Goal: Transaction & Acquisition: Purchase product/service

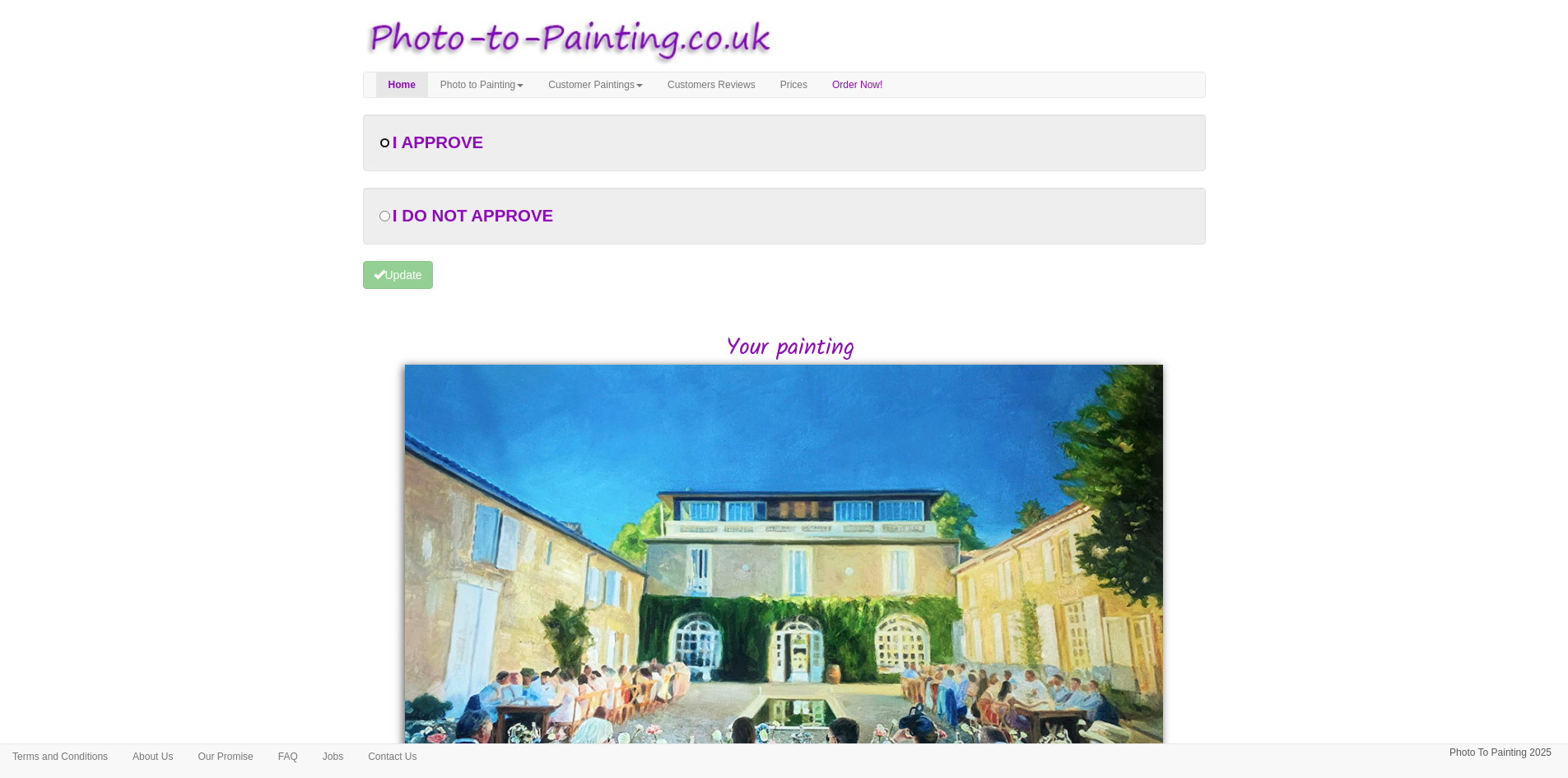
click at [387, 146] on input "radio" at bounding box center [384, 143] width 10 height 10
radio input "true"
click at [384, 273] on icon "submit" at bounding box center [380, 274] width 11 height 11
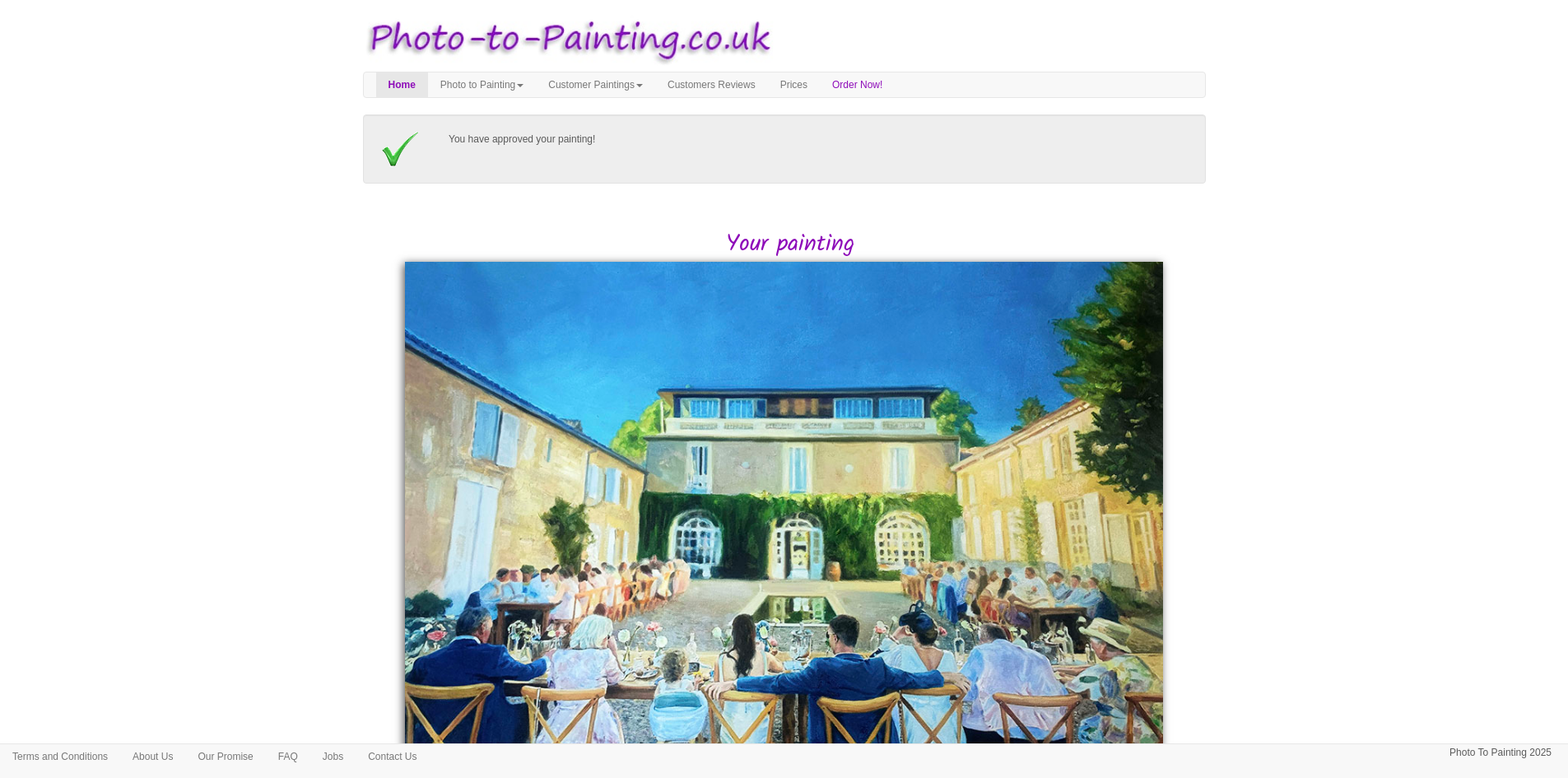
click at [563, 144] on p "You have approved your painting!" at bounding box center [819, 140] width 741 height 17
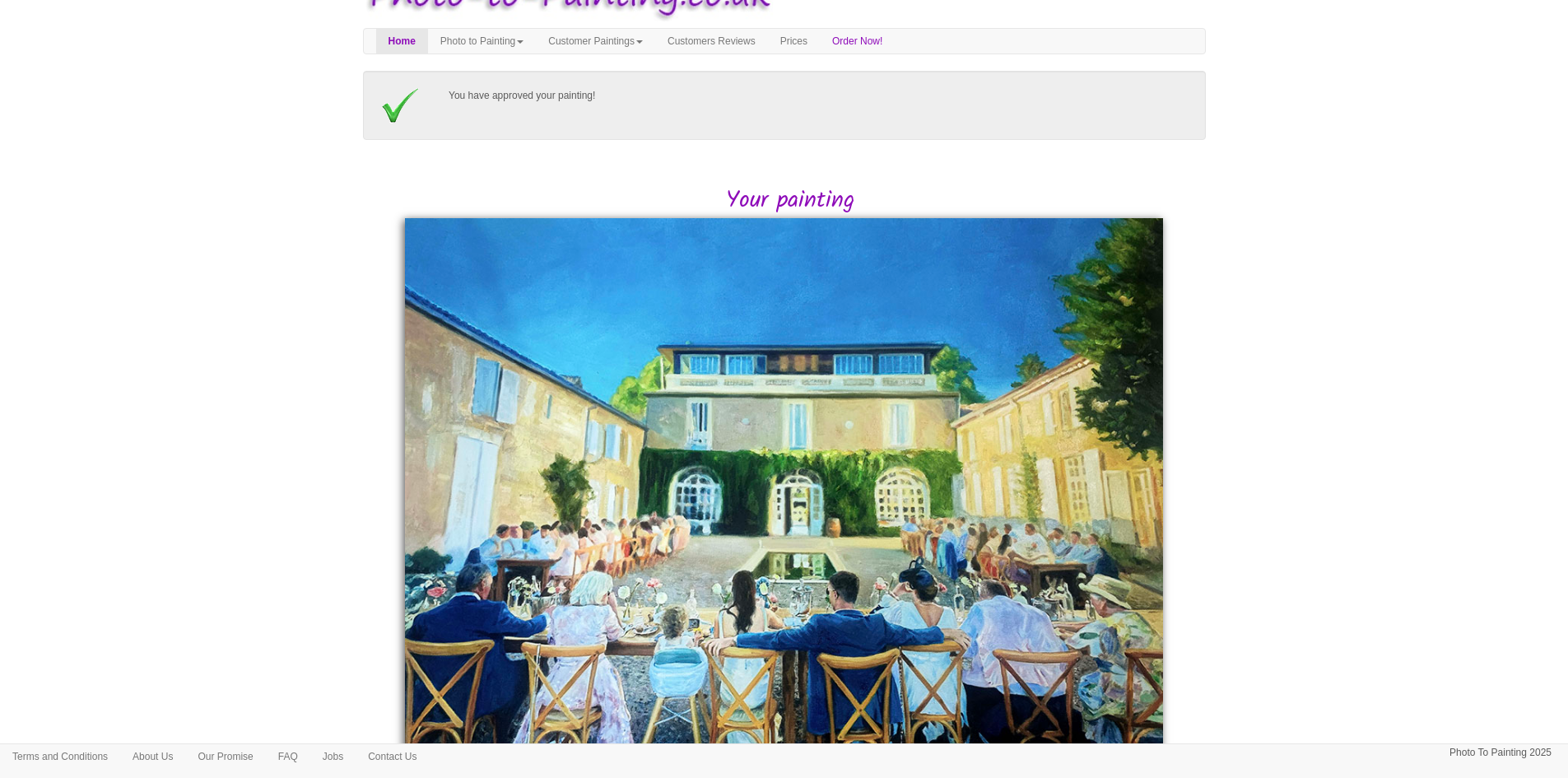
scroll to position [42, 0]
click at [779, 348] on img at bounding box center [785, 548] width 759 height 658
click at [766, 190] on h2 "Your painting" at bounding box center [790, 201] width 830 height 25
click at [576, 110] on div "You have approved your painting!" at bounding box center [785, 106] width 835 height 36
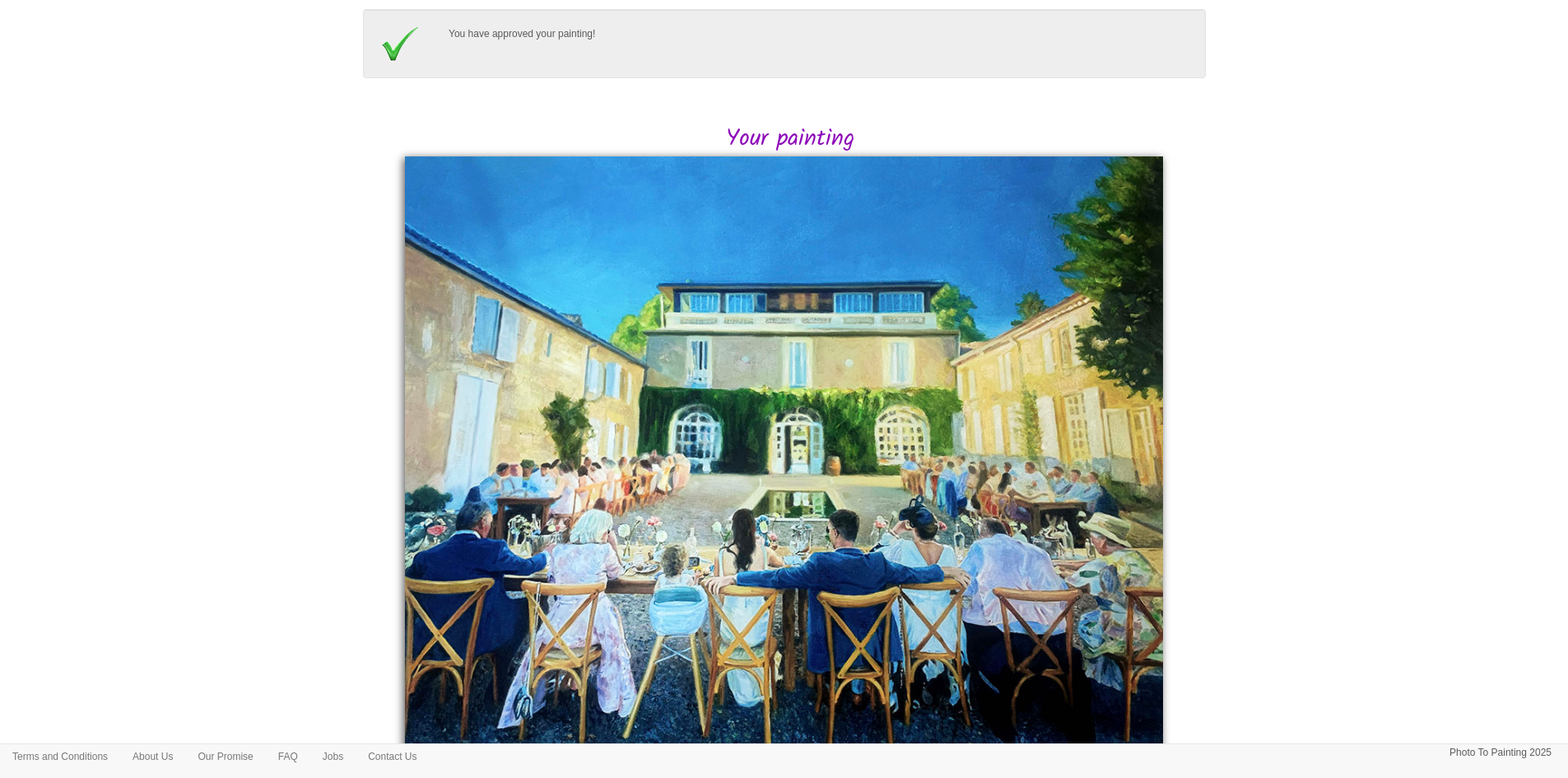
scroll to position [0, 0]
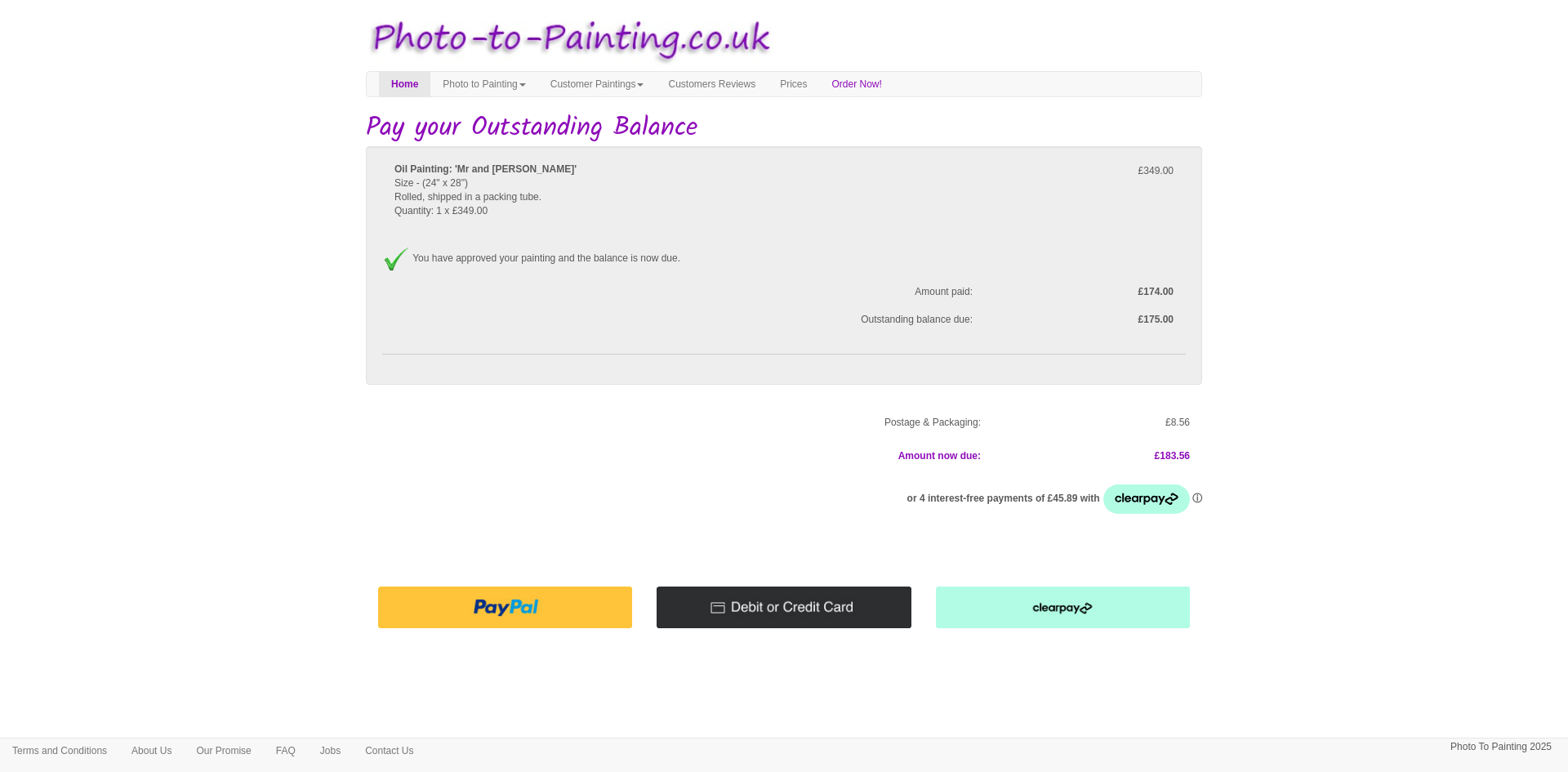
click at [776, 608] on img at bounding box center [783, 607] width 254 height 41
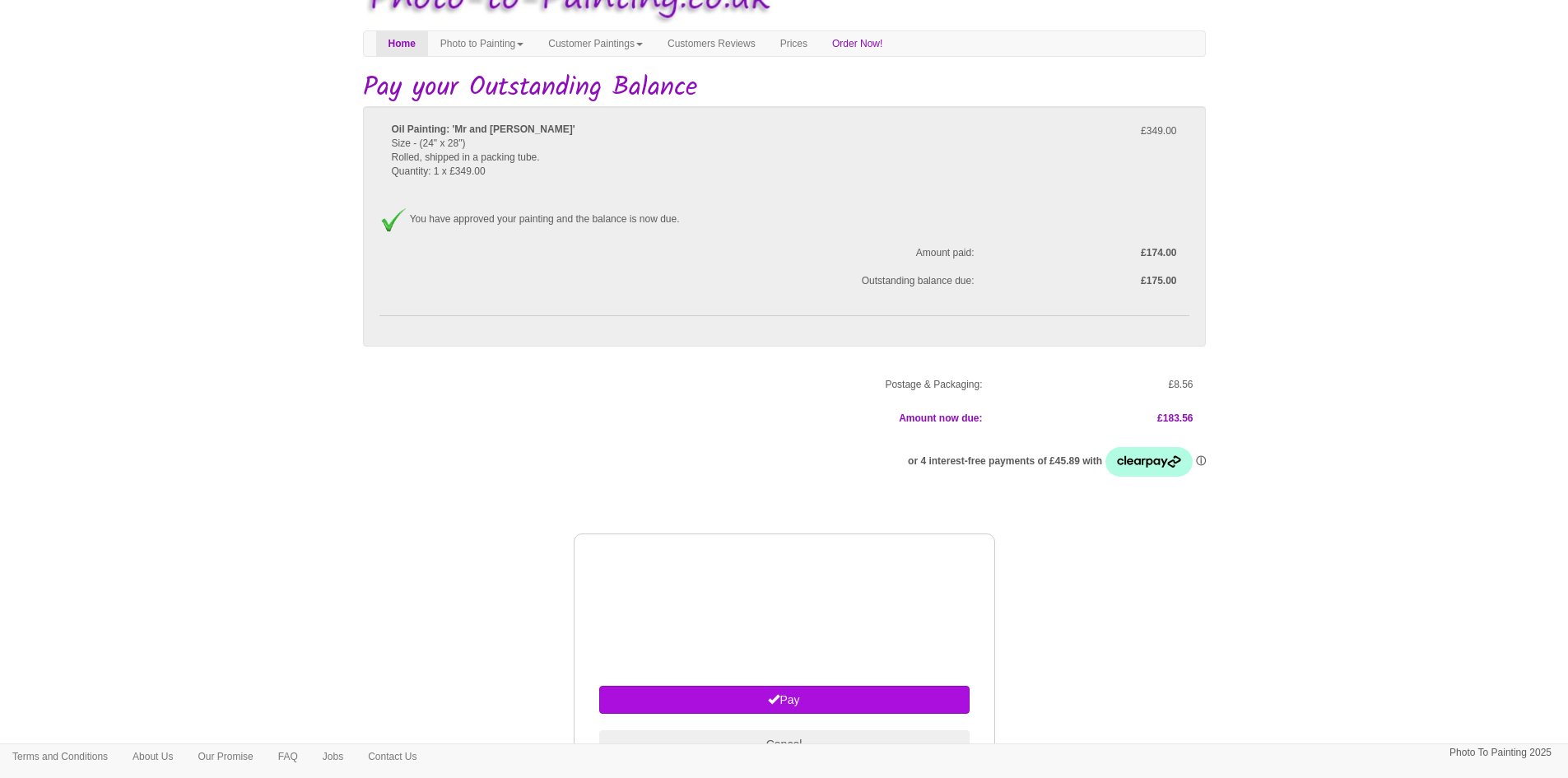
scroll to position [129, 0]
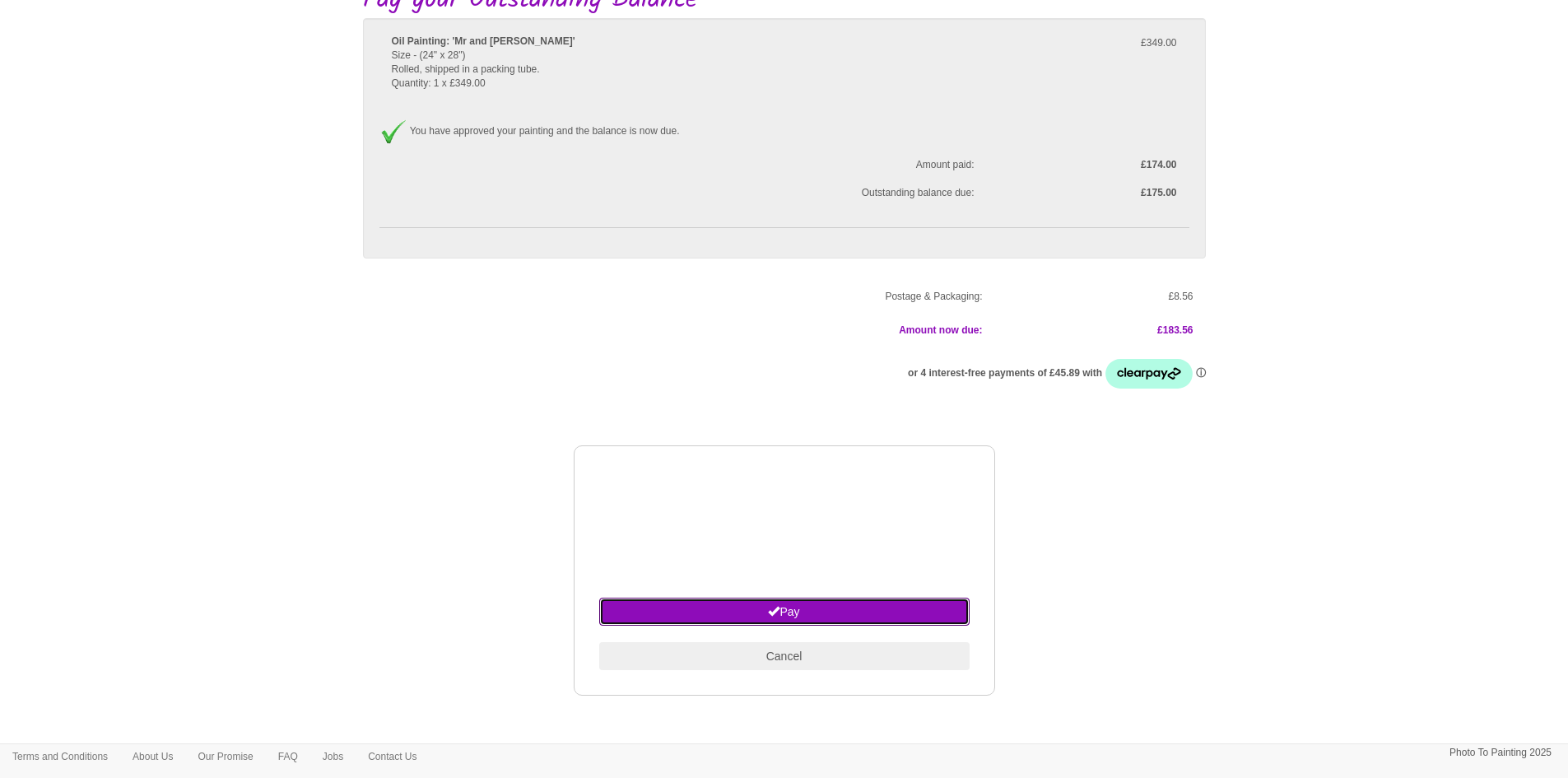
click at [789, 611] on button "Pay" at bounding box center [785, 612] width 370 height 28
